Goal: Task Accomplishment & Management: Use online tool/utility

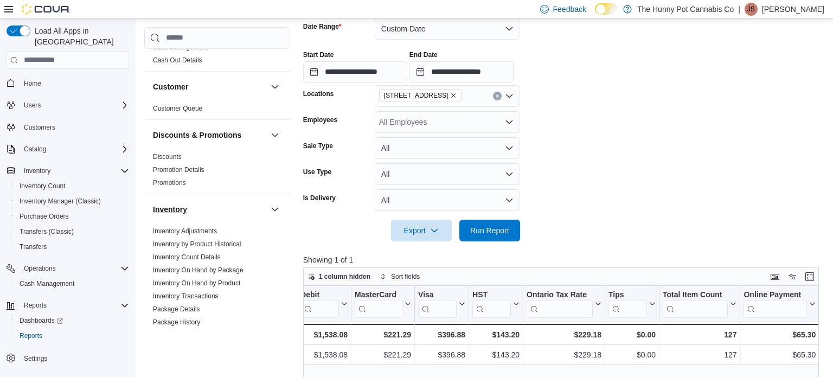
scroll to position [43, 0]
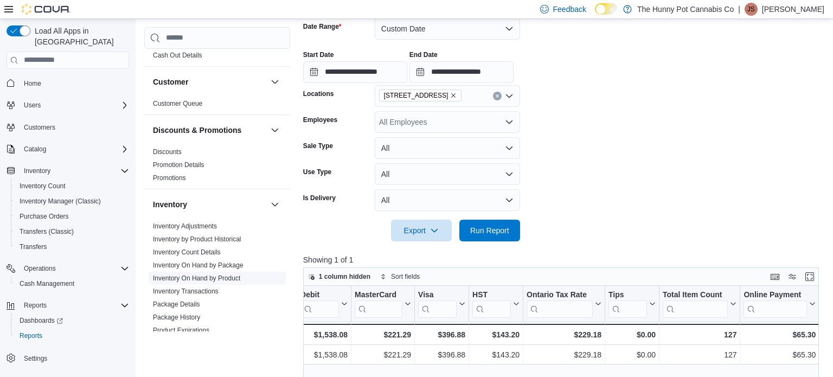
click at [210, 280] on link "Inventory On Hand by Product" at bounding box center [196, 278] width 87 height 8
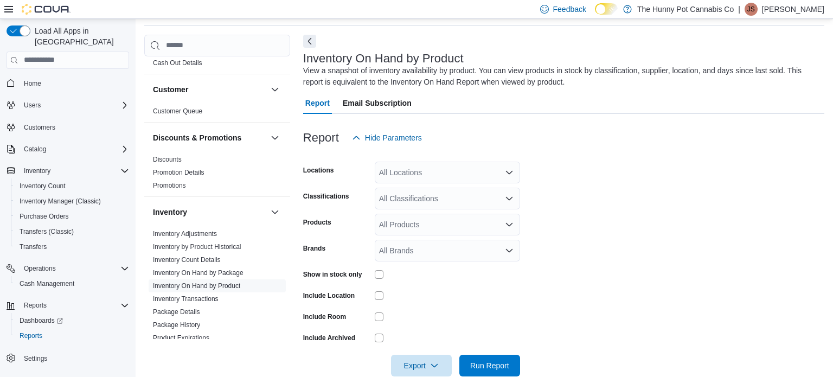
scroll to position [36, 0]
click at [442, 171] on div "All Locations" at bounding box center [447, 173] width 145 height 22
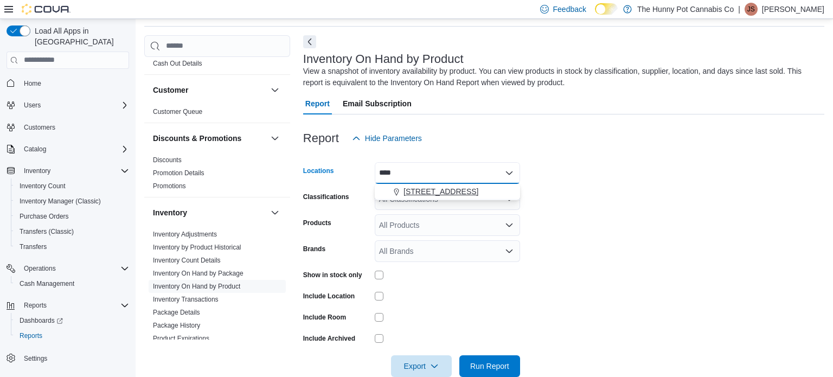
type input "****"
click at [477, 192] on div "2500 Hurontario St" at bounding box center [447, 191] width 132 height 11
click at [641, 206] on form "Locations 2500 Hurontario St Classifications All Classifications Products All P…" at bounding box center [563, 263] width 521 height 228
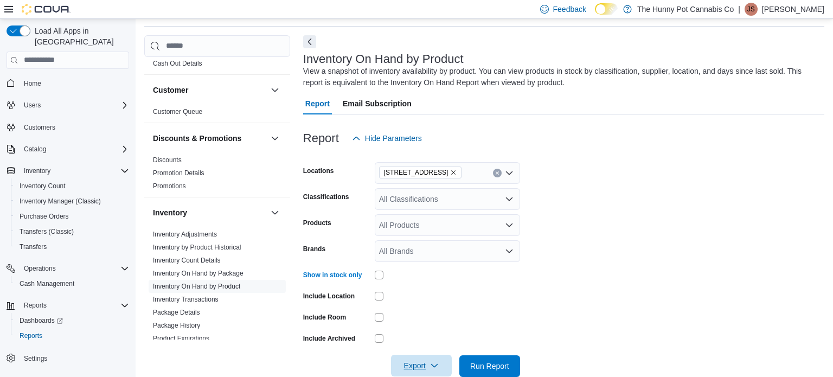
click at [438, 367] on icon "button" at bounding box center [434, 365] width 9 height 9
click at [420, 303] on span "Export to Excel" at bounding box center [423, 299] width 49 height 9
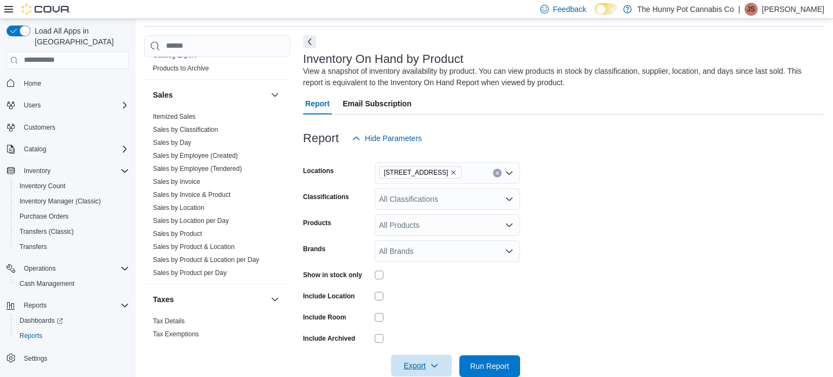
scroll to position [574, 0]
click at [187, 136] on span "Sales by Day" at bounding box center [172, 140] width 39 height 9
click at [188, 137] on link "Sales by Day" at bounding box center [172, 141] width 39 height 8
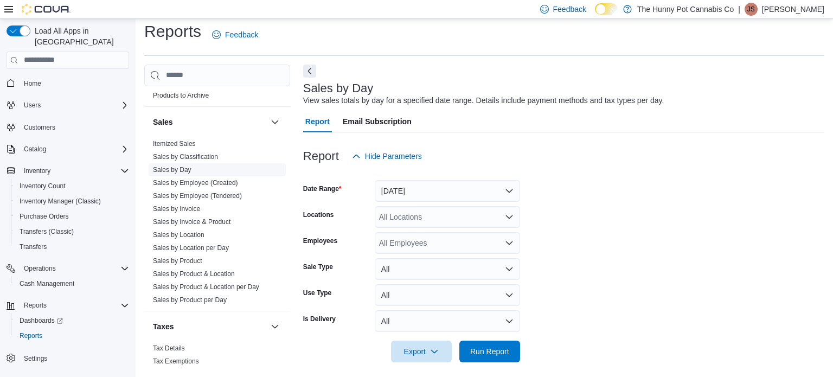
scroll to position [14, 0]
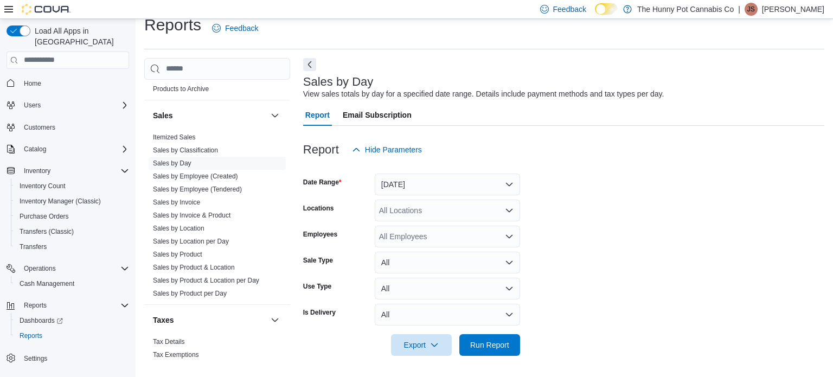
click at [456, 208] on div "All Locations" at bounding box center [447, 211] width 145 height 22
type input "****"
click at [492, 227] on div "2500 Hurontario St" at bounding box center [447, 228] width 132 height 11
click at [459, 181] on button "Yesterday" at bounding box center [447, 185] width 145 height 22
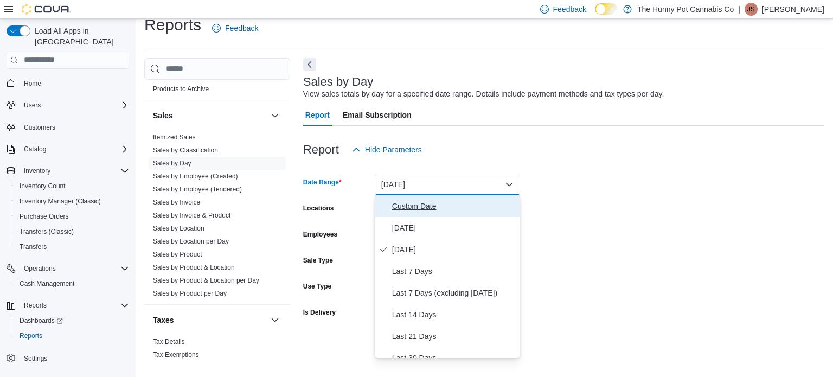
click at [487, 213] on button "Custom Date" at bounding box center [447, 206] width 145 height 22
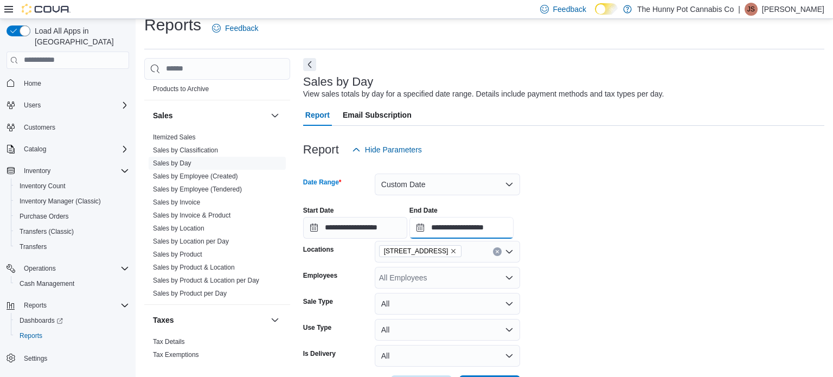
click at [514, 231] on input "**********" at bounding box center [462, 228] width 104 height 22
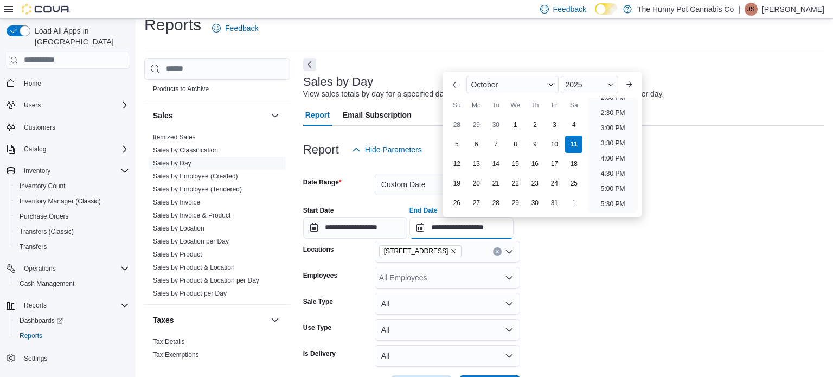
scroll to position [433, 0]
click at [609, 159] on li "4:00 PM" at bounding box center [613, 158] width 33 height 13
type input "**********"
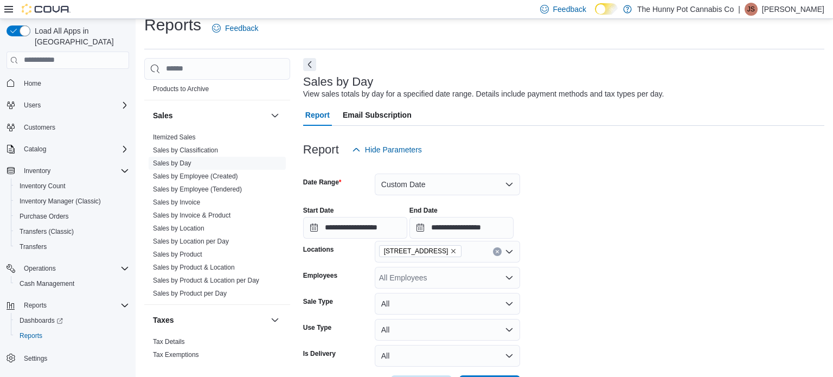
scroll to position [55, 0]
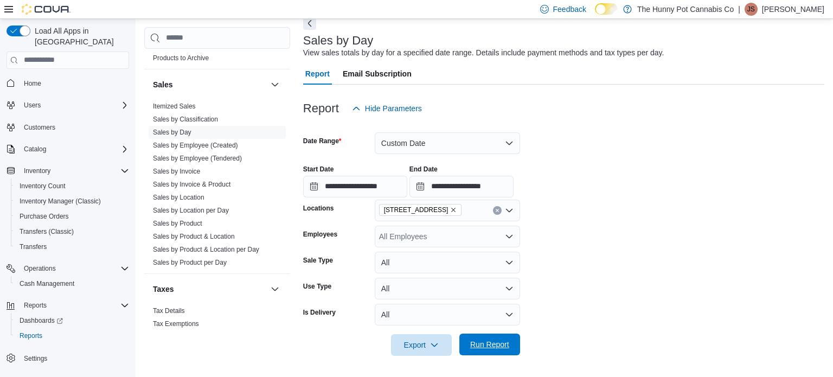
click at [490, 342] on span "Run Report" at bounding box center [489, 344] width 39 height 11
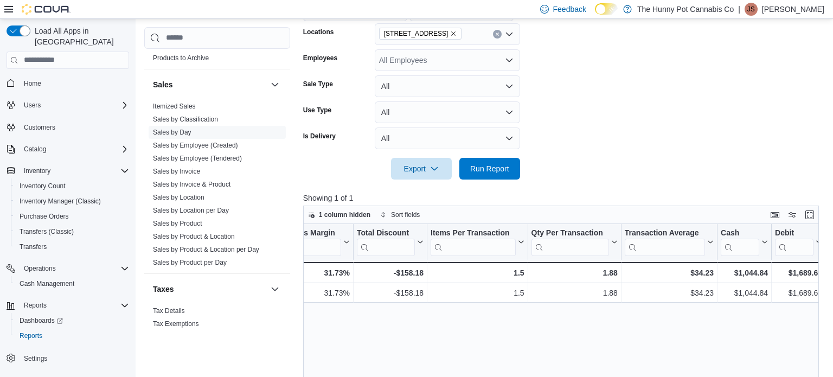
scroll to position [0, 1196]
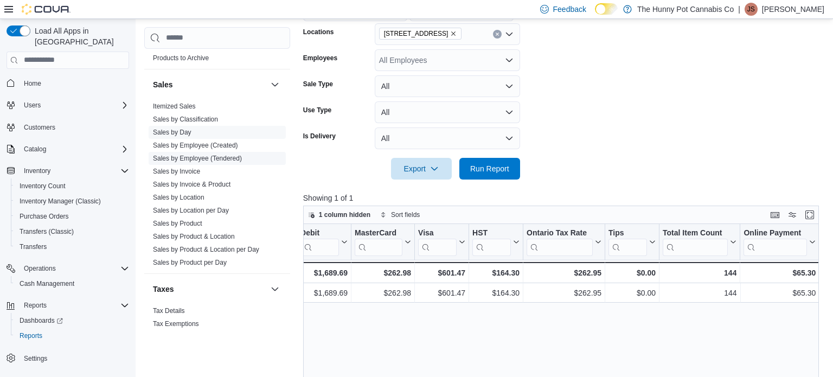
click at [216, 155] on link "Sales by Employee (Tendered)" at bounding box center [197, 159] width 89 height 8
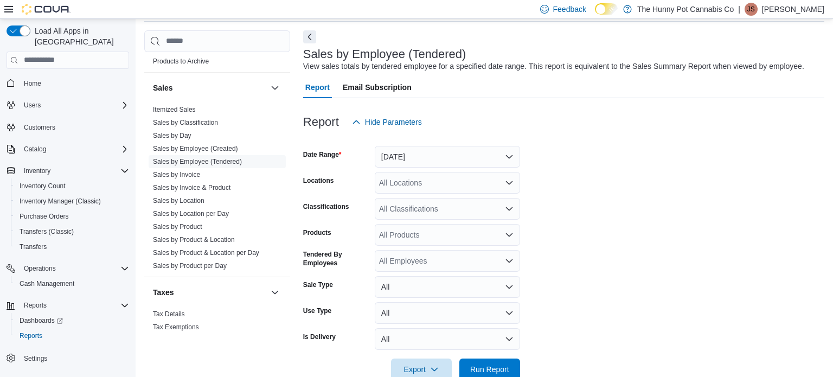
scroll to position [25, 0]
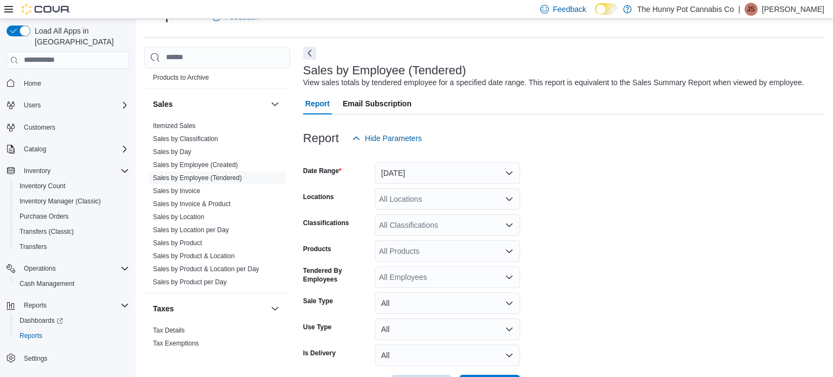
click at [417, 196] on div "All Locations" at bounding box center [447, 199] width 145 height 22
type input "****"
click at [483, 213] on div "2500 Hurontario St" at bounding box center [447, 217] width 132 height 11
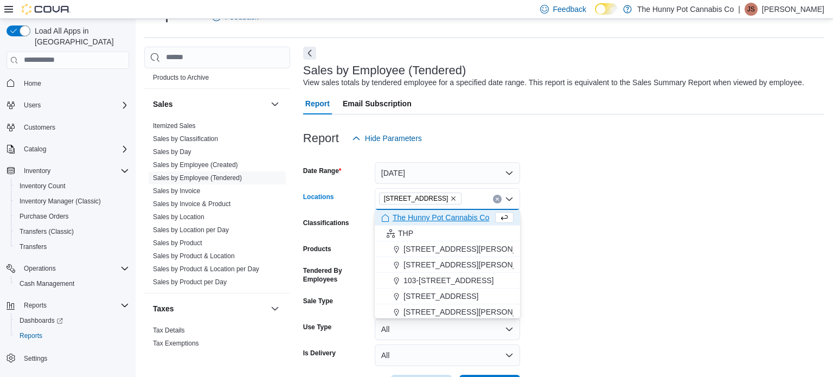
click at [557, 235] on form "Date Range Yesterday Locations 2500 Hurontario St Combo box. Selected. 2500 Hur…" at bounding box center [563, 272] width 521 height 247
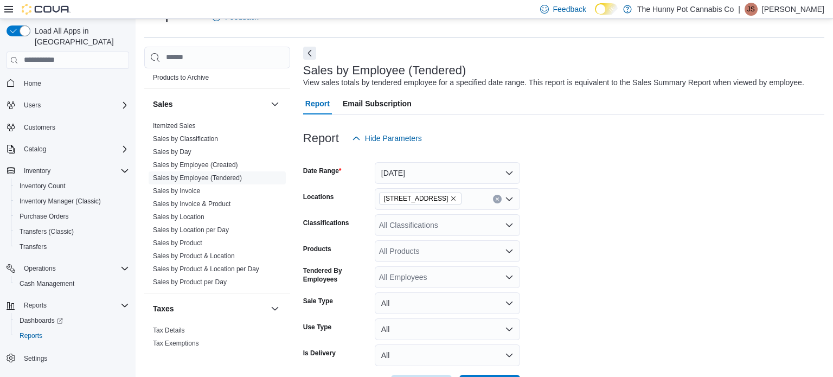
scroll to position [66, 0]
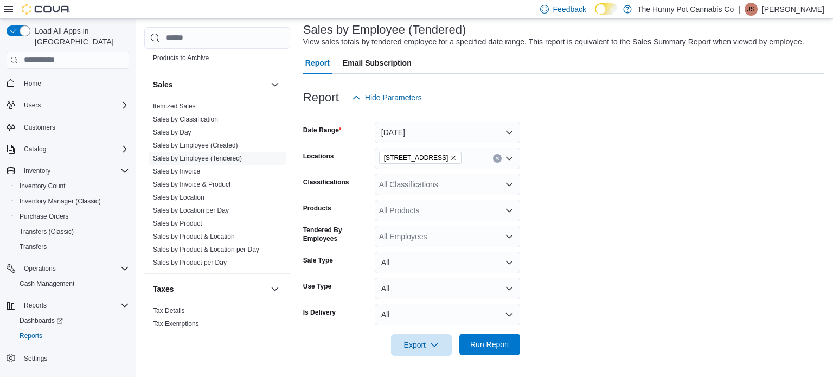
click at [472, 343] on span "Run Report" at bounding box center [489, 344] width 39 height 11
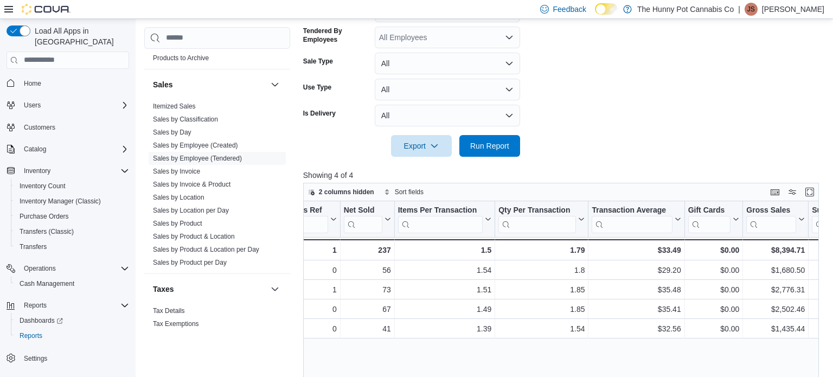
scroll to position [0, 187]
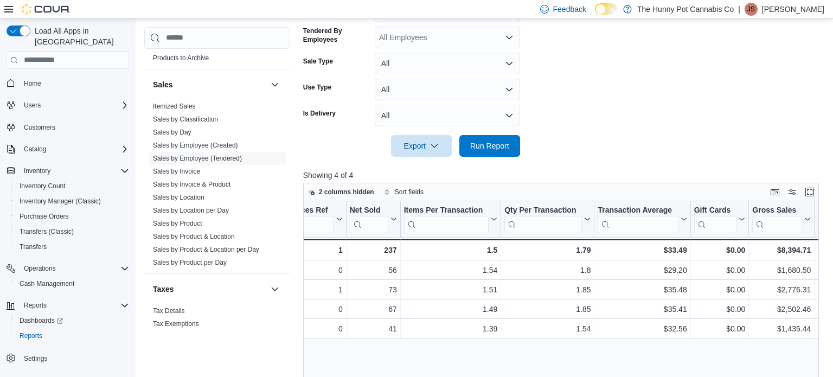
click at [573, 351] on div "Tendered Employee Click to view column header actions Invoices Sold Click to vi…" at bounding box center [561, 343] width 516 height 284
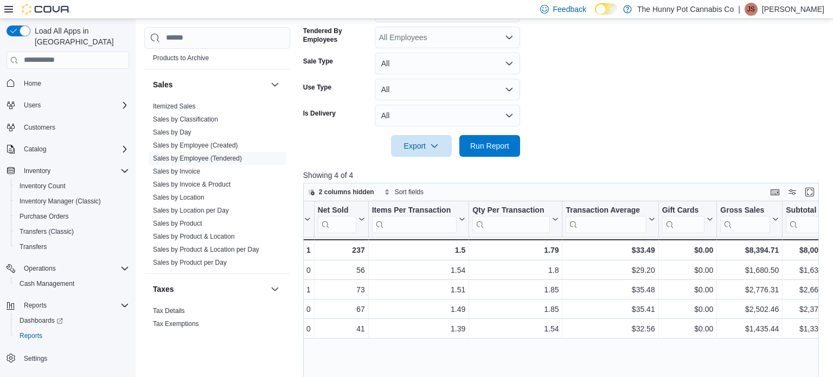
scroll to position [0, 11]
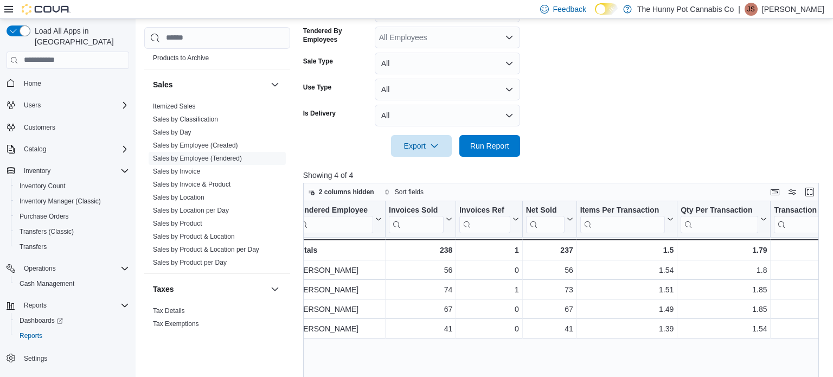
click at [786, 7] on p "Jessica Steinmetz" at bounding box center [793, 9] width 62 height 13
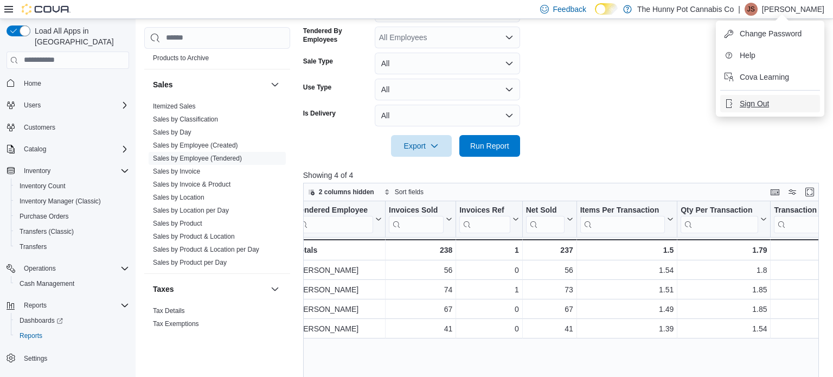
click at [752, 101] on span "Sign Out" at bounding box center [754, 103] width 29 height 11
